Goal: Task Accomplishment & Management: Use online tool/utility

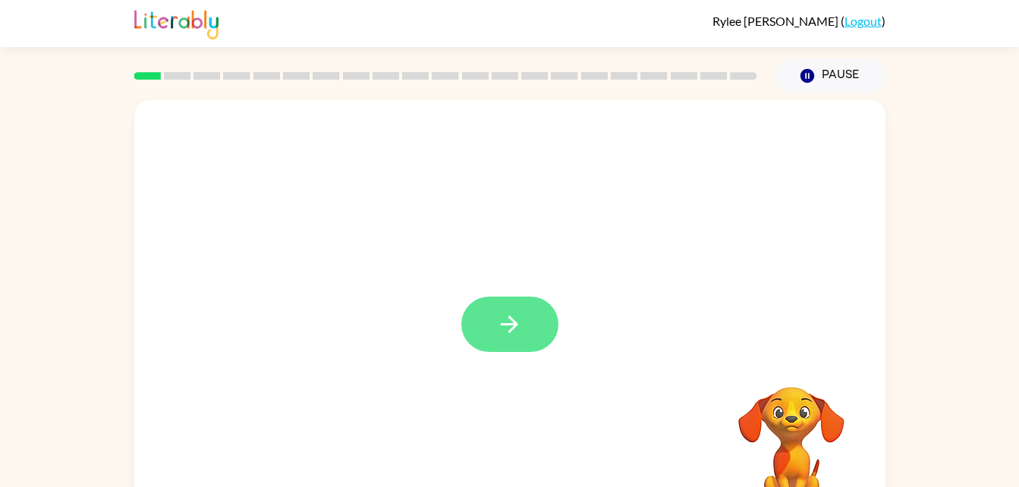
click at [530, 333] on button "button" at bounding box center [509, 324] width 97 height 55
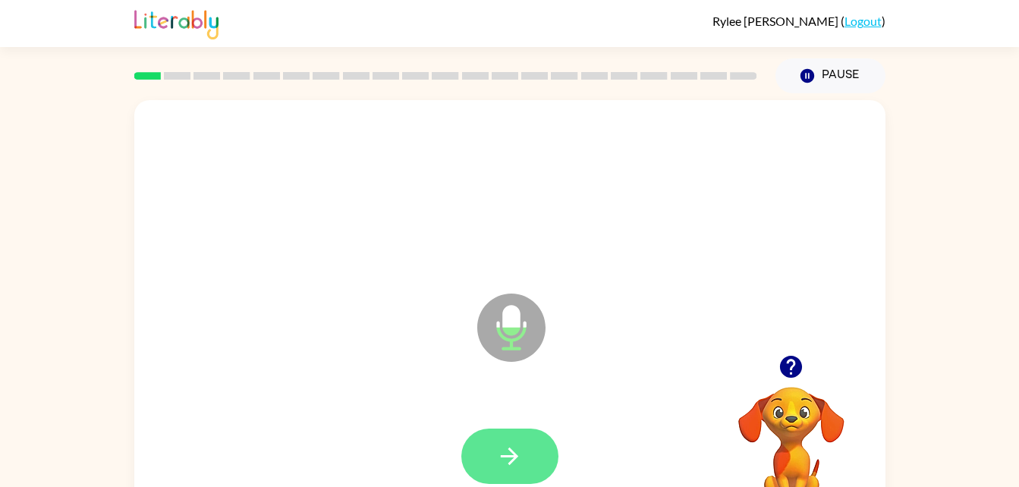
click at [518, 458] on icon "button" at bounding box center [509, 456] width 27 height 27
click at [483, 478] on button "button" at bounding box center [509, 456] width 97 height 55
click at [530, 469] on button "button" at bounding box center [509, 456] width 97 height 55
click at [516, 474] on button "button" at bounding box center [509, 456] width 97 height 55
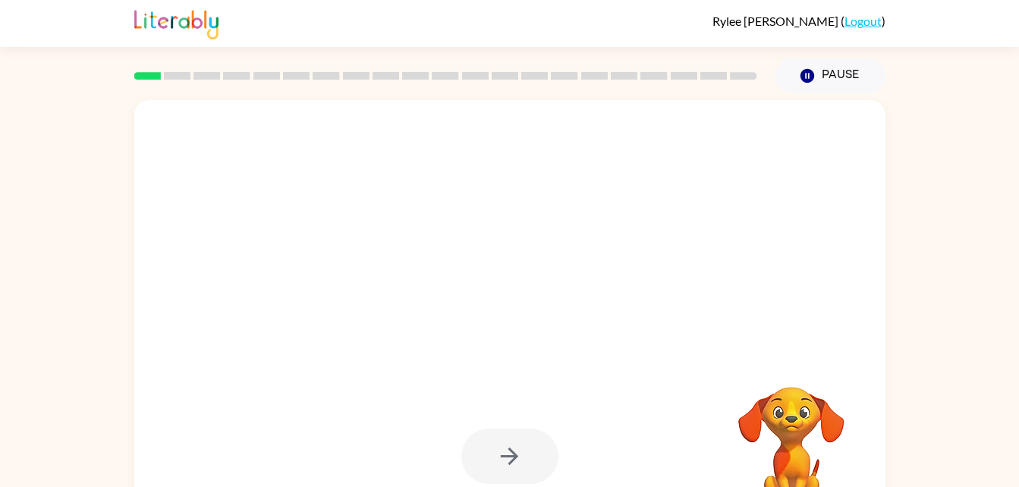
click at [514, 436] on div at bounding box center [509, 456] width 97 height 55
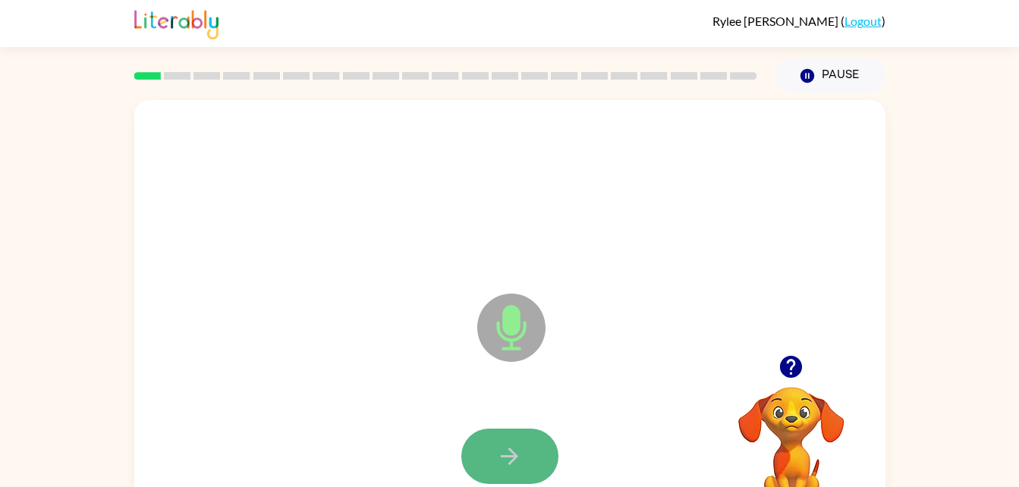
click at [518, 449] on icon "button" at bounding box center [509, 456] width 27 height 27
click at [533, 457] on button "button" at bounding box center [509, 456] width 97 height 55
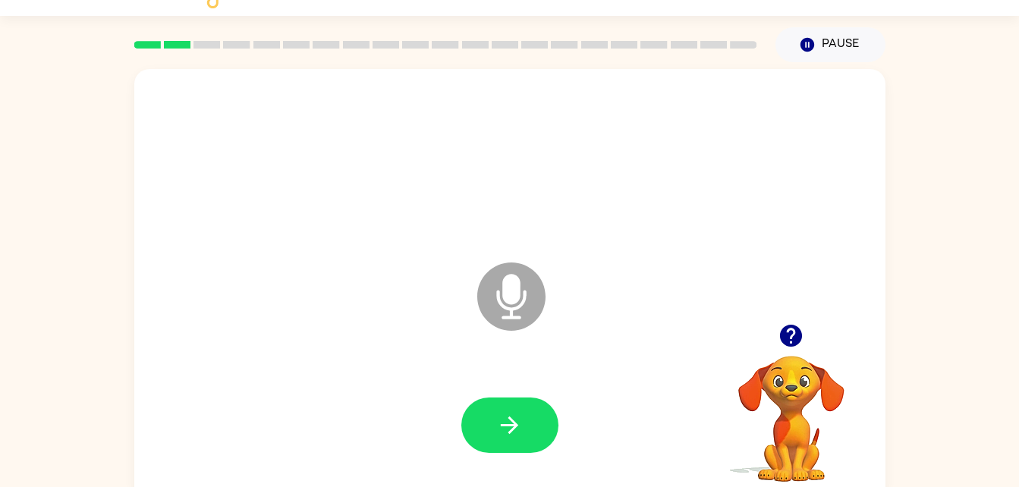
scroll to position [46, 0]
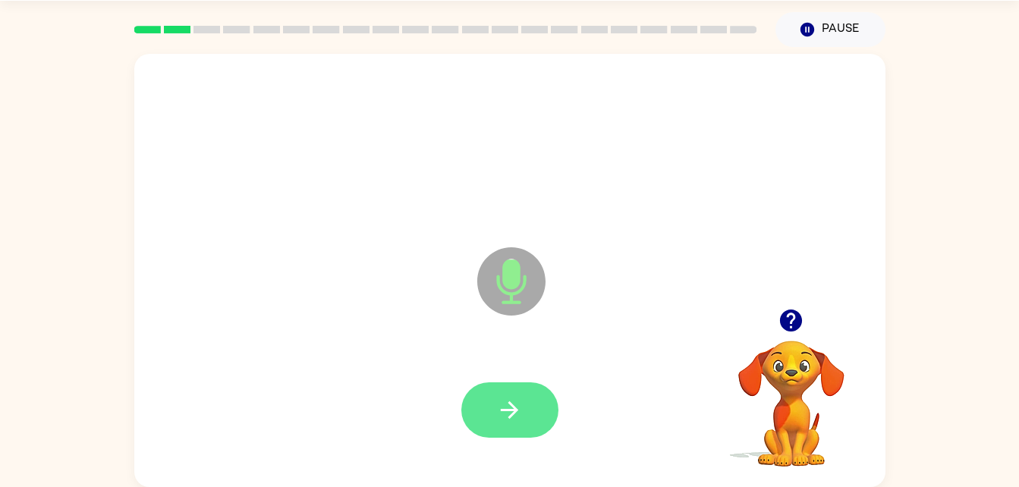
click at [525, 406] on button "button" at bounding box center [509, 409] width 97 height 55
click at [508, 385] on button "button" at bounding box center [509, 409] width 97 height 55
click at [505, 394] on button "button" at bounding box center [509, 409] width 97 height 55
click at [486, 413] on button "button" at bounding box center [509, 409] width 97 height 55
click at [515, 406] on icon "button" at bounding box center [509, 410] width 27 height 27
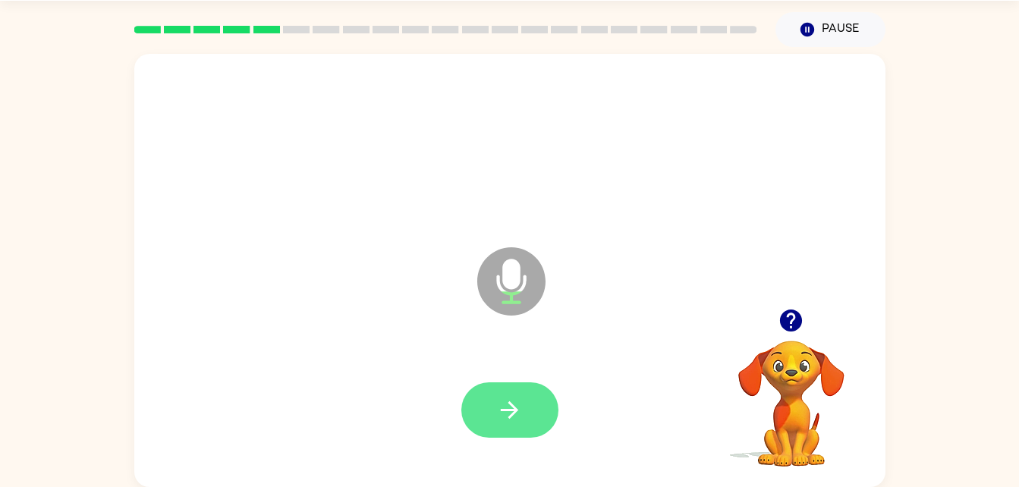
click at [529, 399] on button "button" at bounding box center [509, 409] width 97 height 55
click at [516, 437] on button "button" at bounding box center [509, 409] width 97 height 55
click at [499, 409] on icon "button" at bounding box center [509, 410] width 27 height 27
click at [503, 403] on div at bounding box center [509, 409] width 97 height 55
click at [500, 401] on icon "button" at bounding box center [509, 410] width 27 height 27
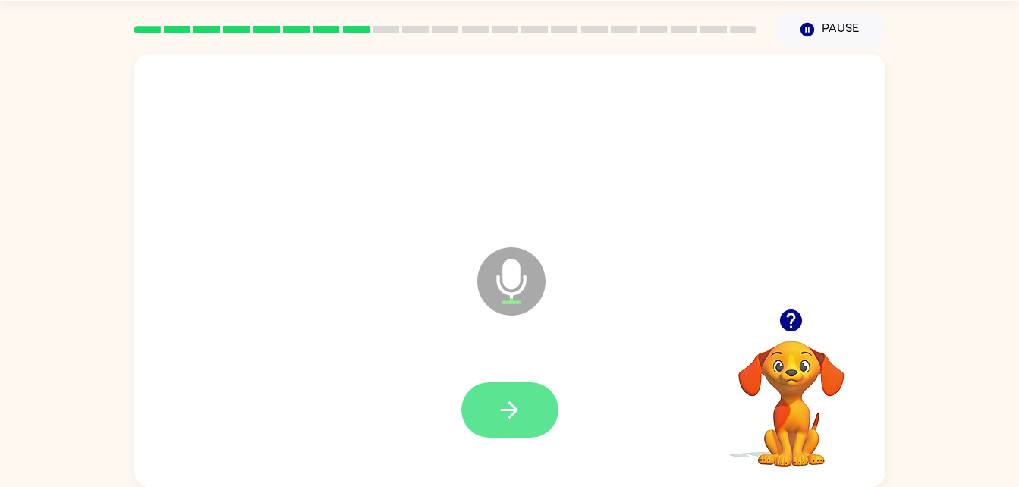
click at [537, 417] on button "button" at bounding box center [509, 409] width 97 height 55
click at [498, 410] on icon "button" at bounding box center [509, 410] width 27 height 27
click at [566, 418] on div at bounding box center [509, 410] width 721 height 124
click at [507, 429] on button "button" at bounding box center [509, 409] width 97 height 55
click at [511, 411] on icon "button" at bounding box center [509, 409] width 17 height 17
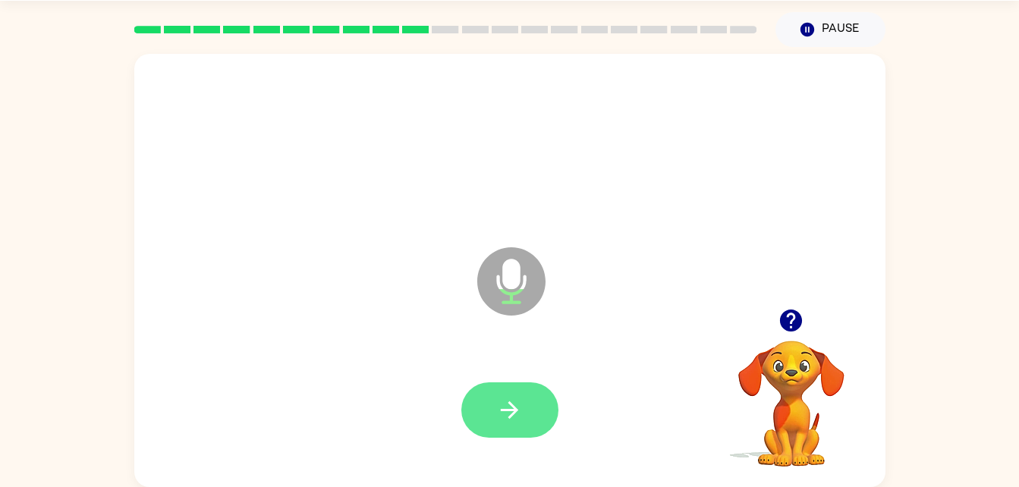
click at [531, 393] on button "button" at bounding box center [509, 409] width 97 height 55
click at [484, 406] on button "button" at bounding box center [509, 409] width 97 height 55
click at [513, 407] on icon "button" at bounding box center [509, 409] width 17 height 17
click at [489, 430] on button "button" at bounding box center [509, 409] width 97 height 55
click at [492, 404] on button "button" at bounding box center [509, 409] width 97 height 55
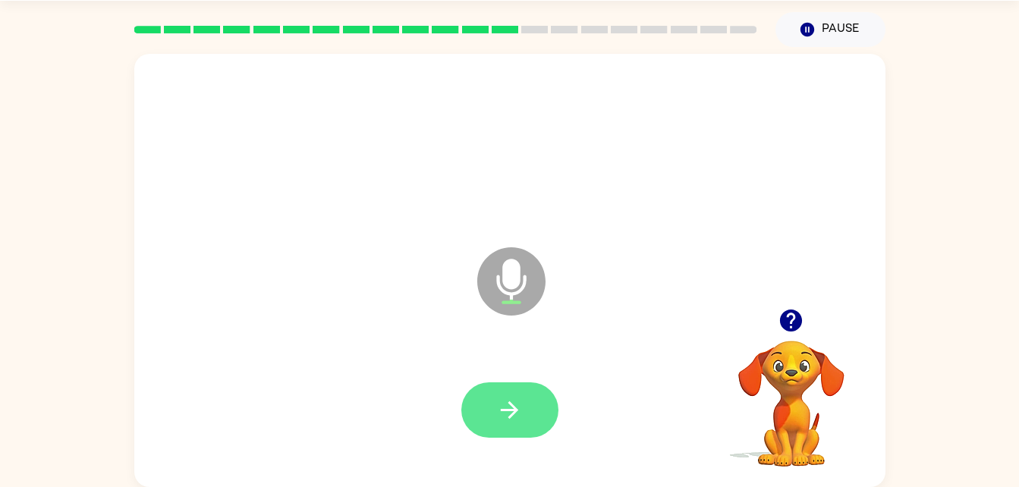
click at [506, 415] on icon "button" at bounding box center [509, 410] width 27 height 27
click at [511, 369] on div at bounding box center [509, 410] width 721 height 124
click at [507, 418] on icon "button" at bounding box center [509, 410] width 27 height 27
click at [521, 397] on icon "button" at bounding box center [509, 410] width 27 height 27
click at [523, 394] on button "button" at bounding box center [509, 409] width 97 height 55
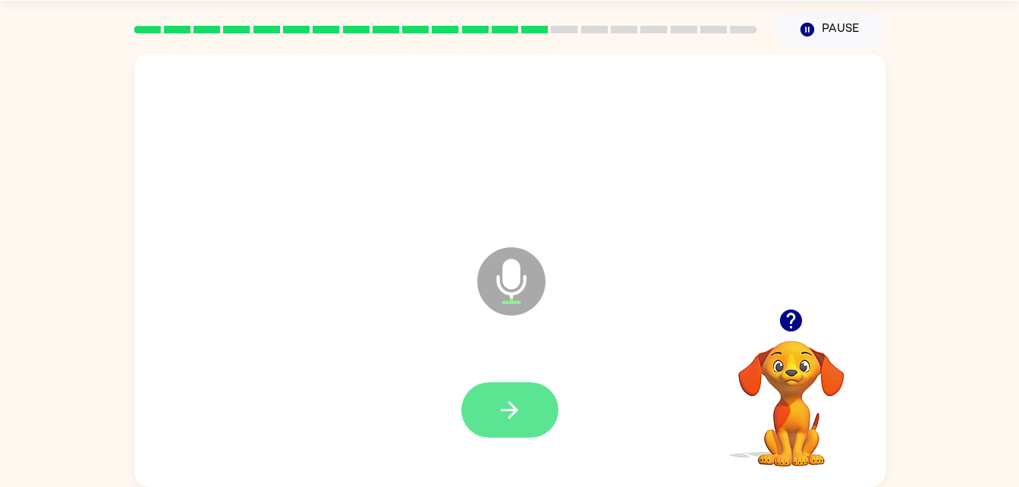
click at [491, 413] on button "button" at bounding box center [509, 409] width 97 height 55
click at [509, 437] on button "button" at bounding box center [509, 409] width 97 height 55
click at [491, 408] on button "button" at bounding box center [509, 409] width 97 height 55
click at [516, 401] on icon "button" at bounding box center [509, 410] width 27 height 27
click at [470, 420] on button "button" at bounding box center [509, 409] width 97 height 55
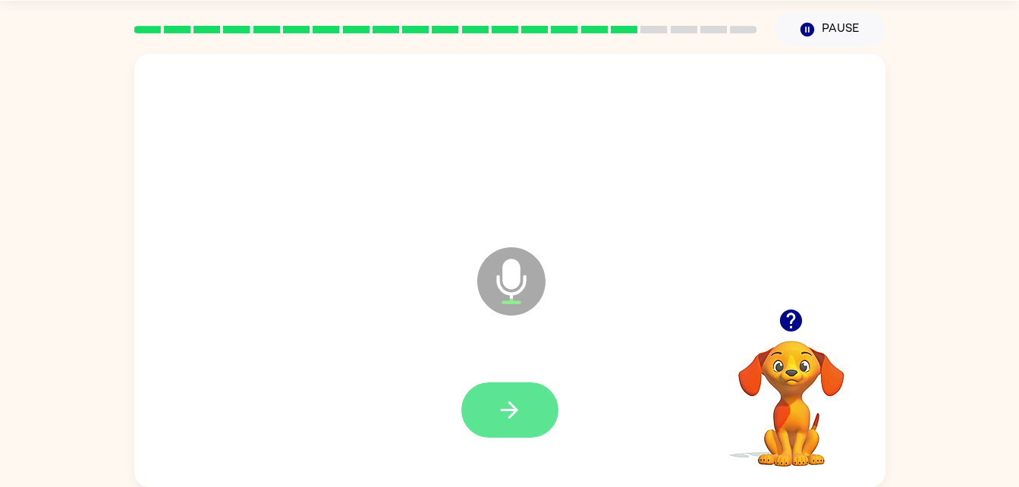
click at [507, 418] on icon "button" at bounding box center [509, 410] width 27 height 27
click at [472, 423] on button "button" at bounding box center [509, 409] width 97 height 55
click at [490, 395] on button "button" at bounding box center [509, 409] width 97 height 55
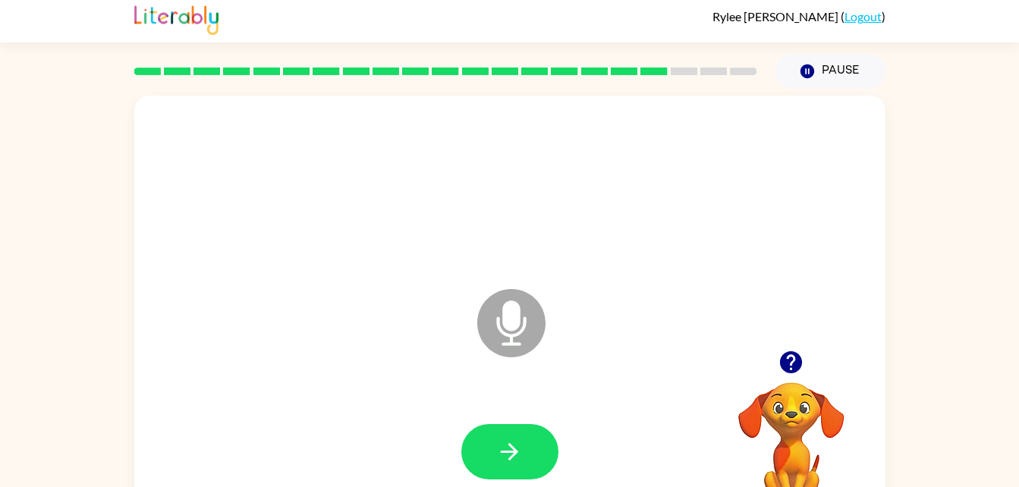
scroll to position [0, 0]
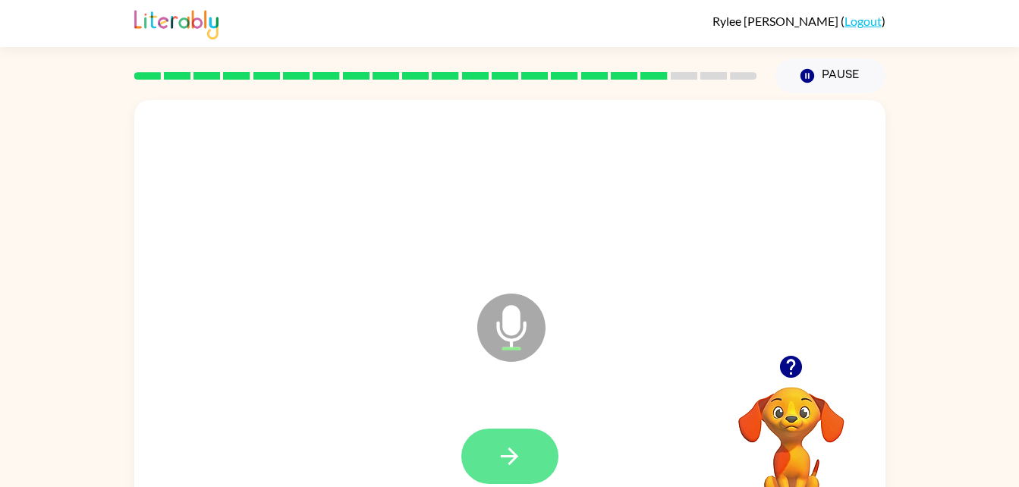
click at [537, 453] on button "button" at bounding box center [509, 456] width 97 height 55
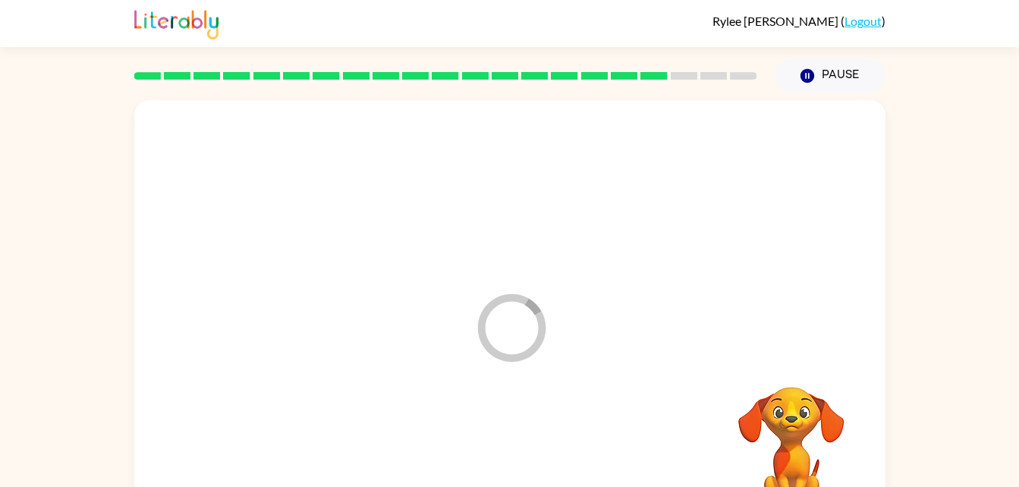
scroll to position [46, 0]
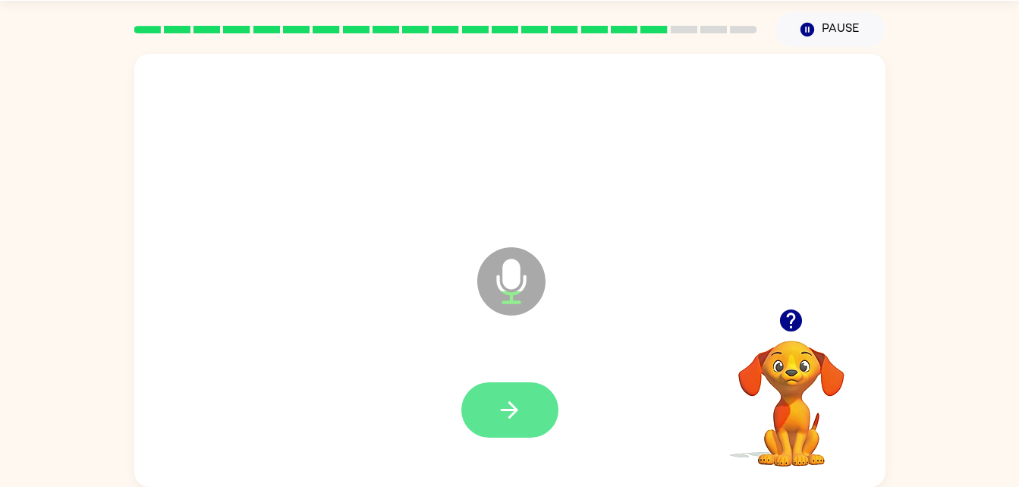
click at [496, 408] on icon "button" at bounding box center [509, 410] width 27 height 27
click at [489, 418] on button "button" at bounding box center [509, 409] width 97 height 55
click at [502, 408] on icon "button" at bounding box center [509, 410] width 27 height 27
click at [533, 436] on button "button" at bounding box center [509, 409] width 97 height 55
click at [536, 383] on button "button" at bounding box center [509, 409] width 97 height 55
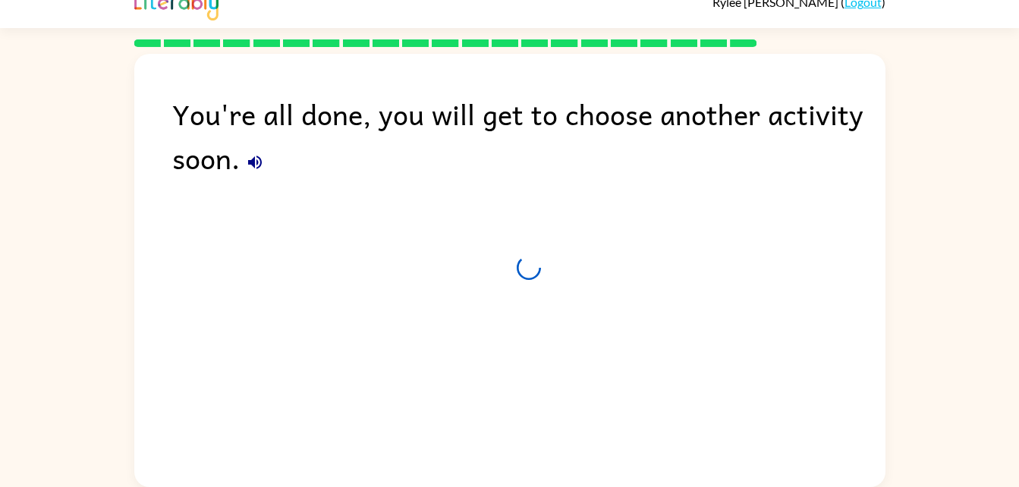
scroll to position [19, 0]
